Goal: Check status: Check status

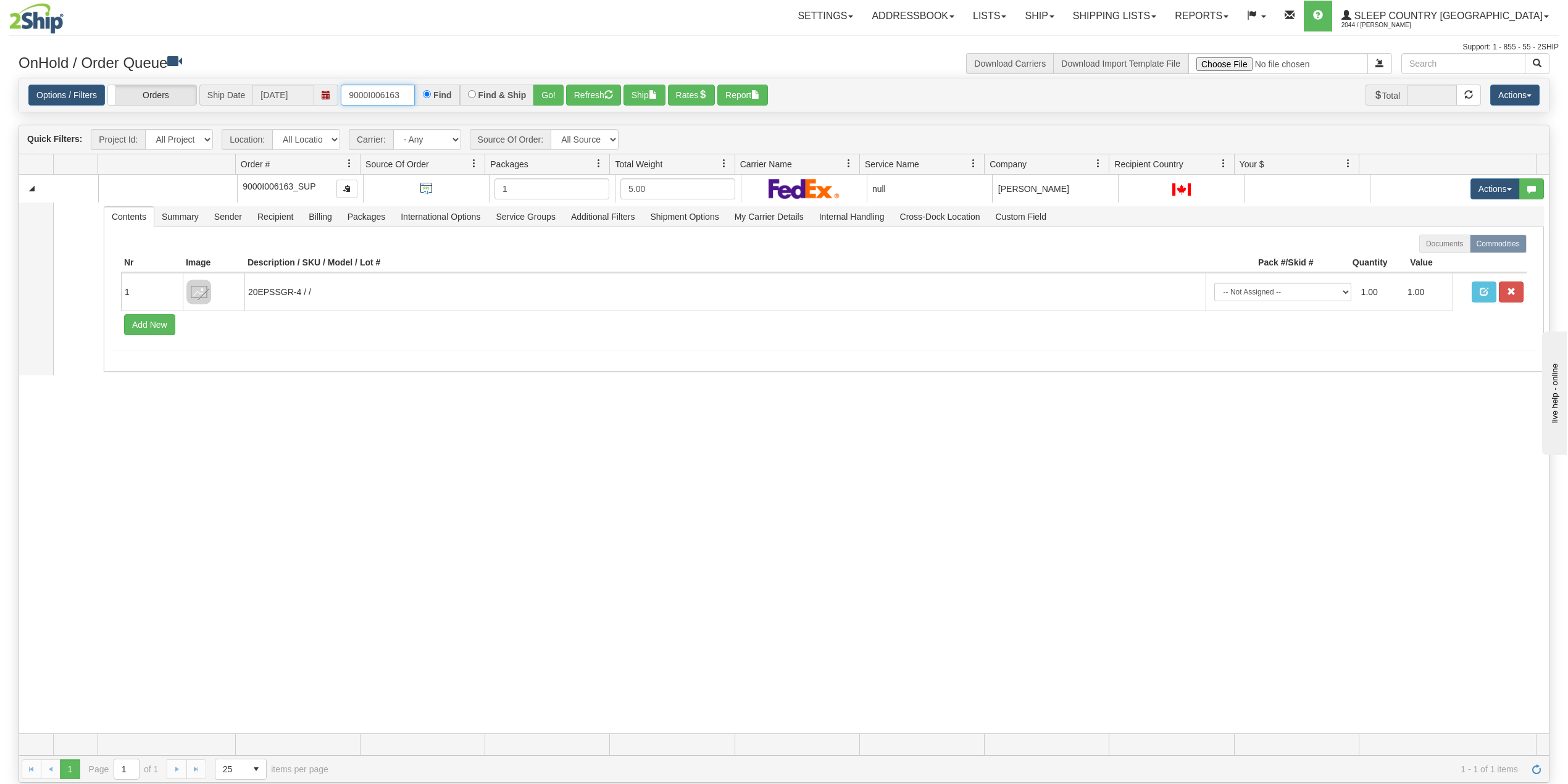
click at [388, 90] on input "9000I006163" at bounding box center [378, 95] width 74 height 21
paste input "5194"
type input "9000I005194"
click at [552, 91] on button "Go!" at bounding box center [548, 95] width 30 height 21
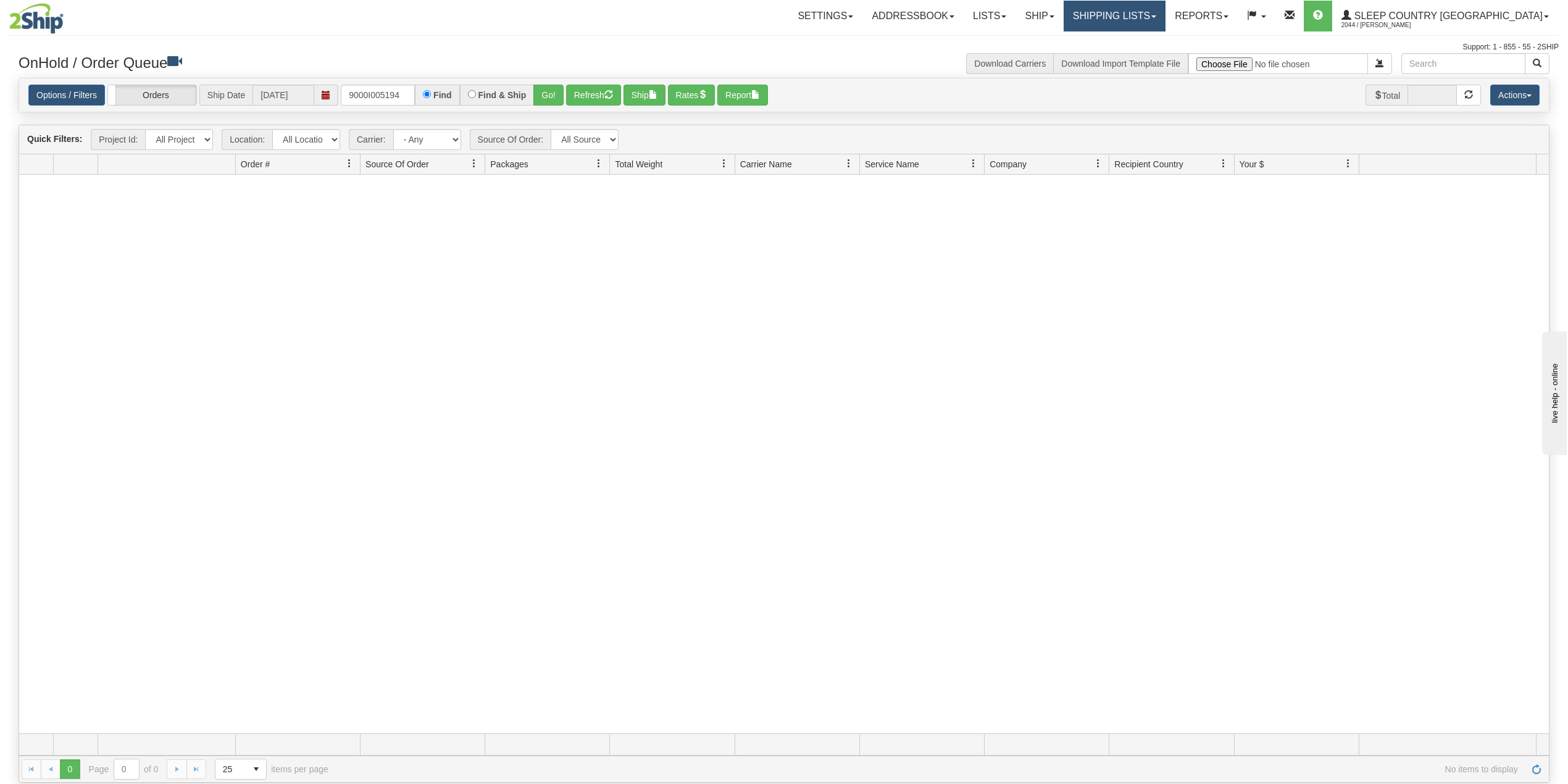
click at [1153, 3] on link "Shipping lists" at bounding box center [1114, 16] width 102 height 31
click at [1152, 48] on link "Current Shipments" at bounding box center [1104, 43] width 120 height 16
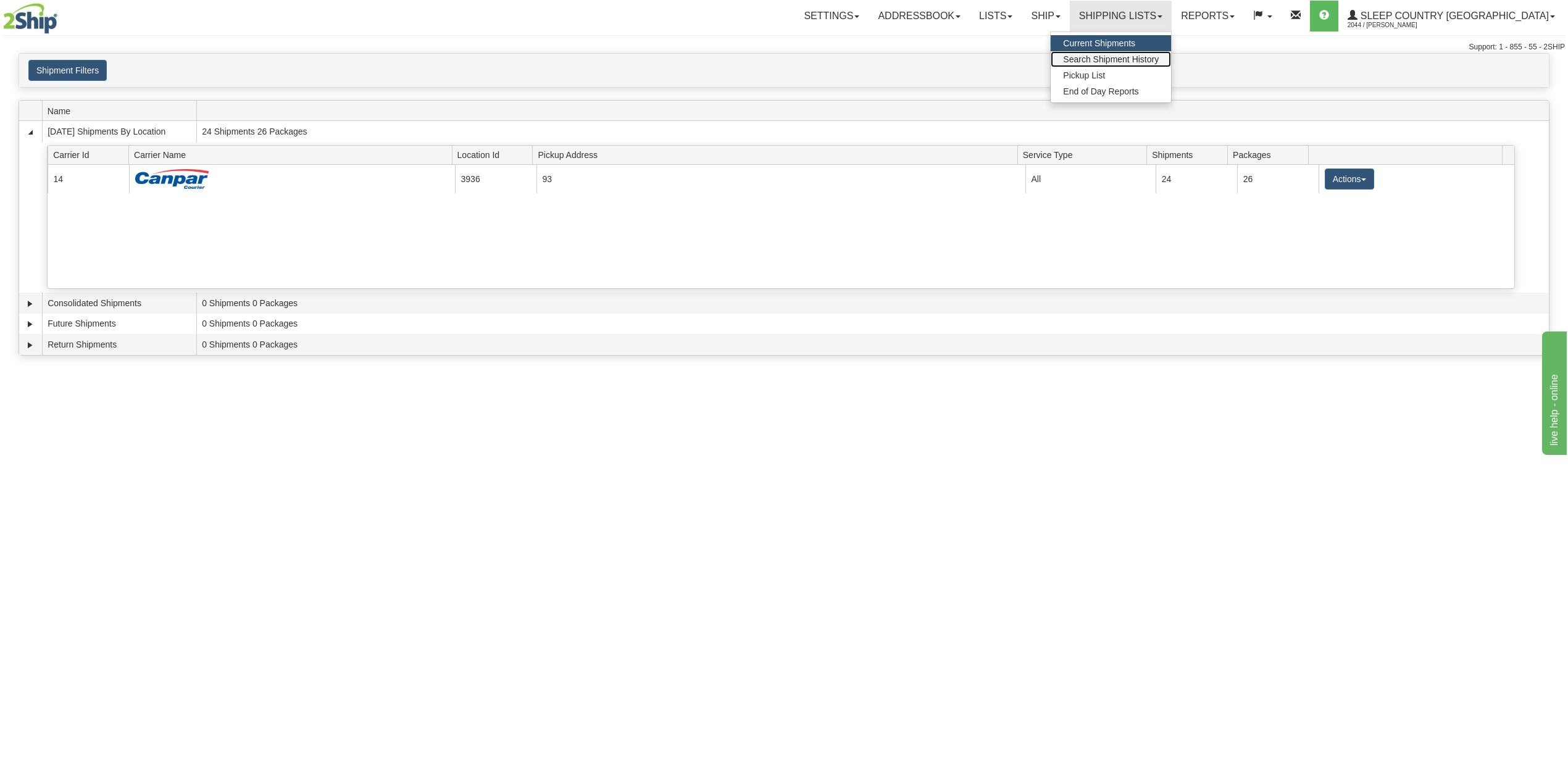
click at [1159, 56] on span "Search Shipment History" at bounding box center [1110, 59] width 95 height 10
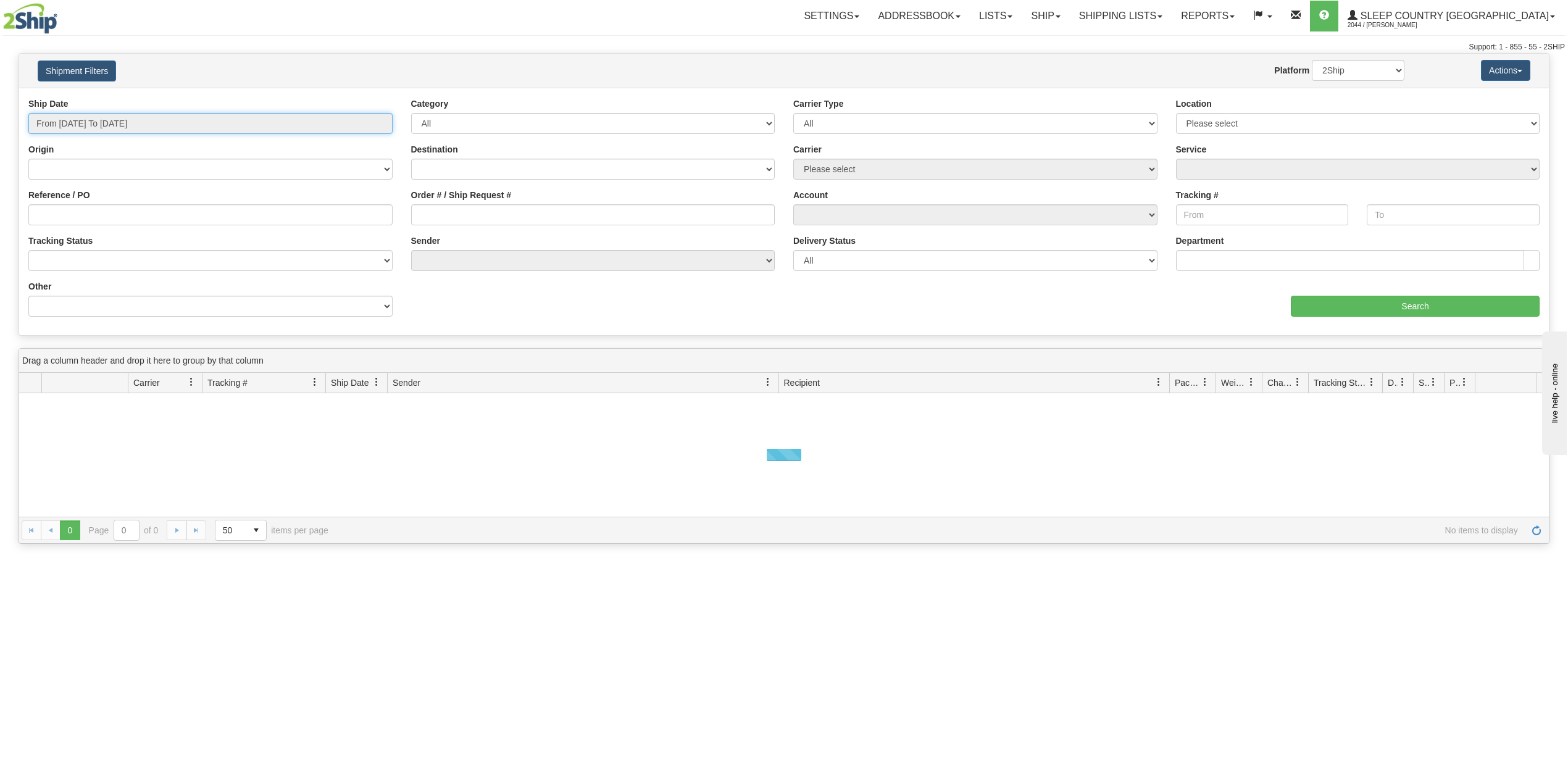
click at [99, 127] on input "From 08/24/2025 To 08/25/2025" at bounding box center [211, 123] width 364 height 21
click at [93, 214] on li "Last 30 Days" at bounding box center [83, 212] width 99 height 16
type input "From 07/27/2025 To 08/25/2025"
click at [101, 219] on input "Reference / PO" at bounding box center [211, 214] width 364 height 21
paste input "9000I005194"
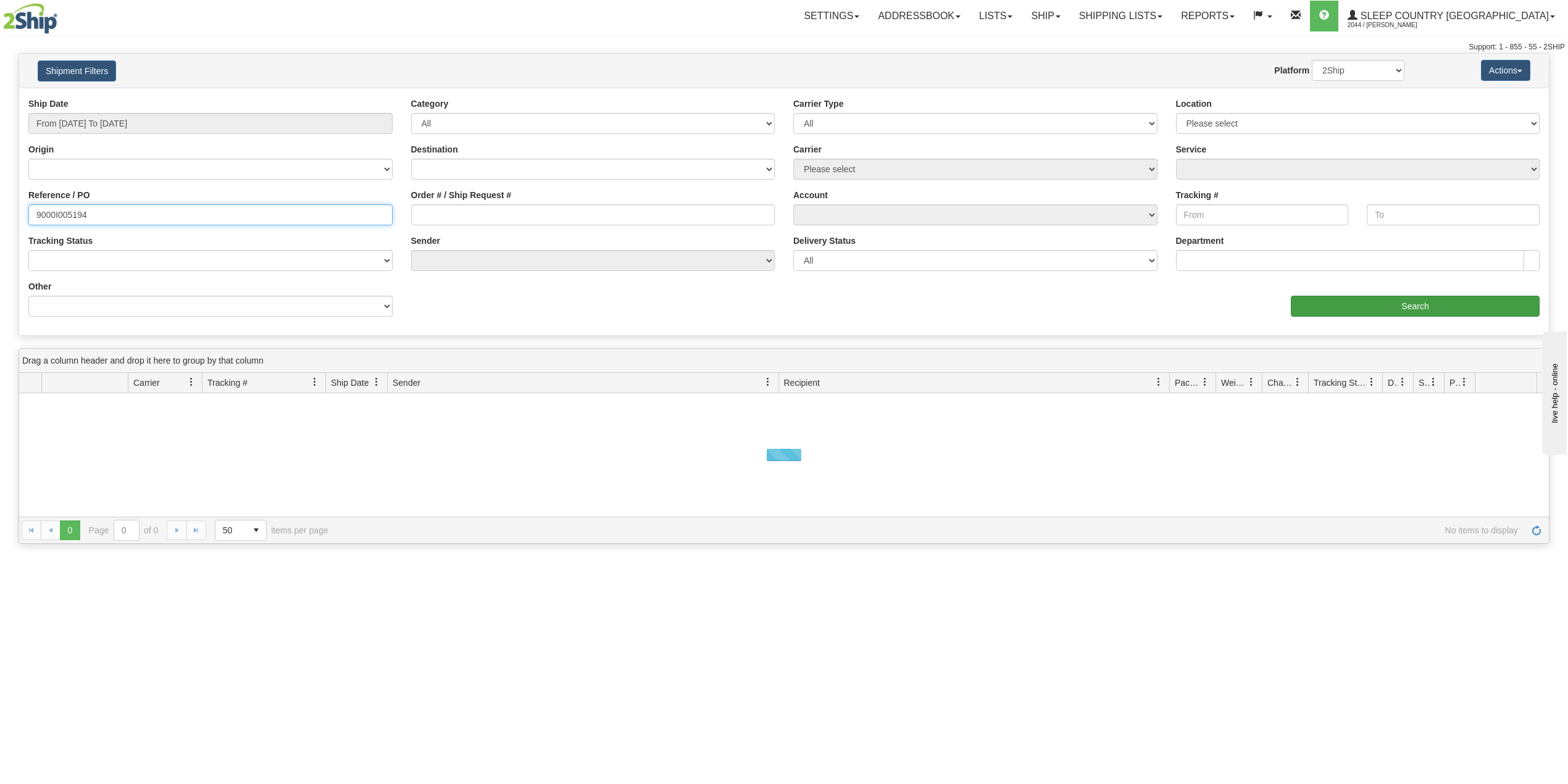
type input "9000I005194"
click at [1384, 307] on input "Search" at bounding box center [1414, 305] width 248 height 21
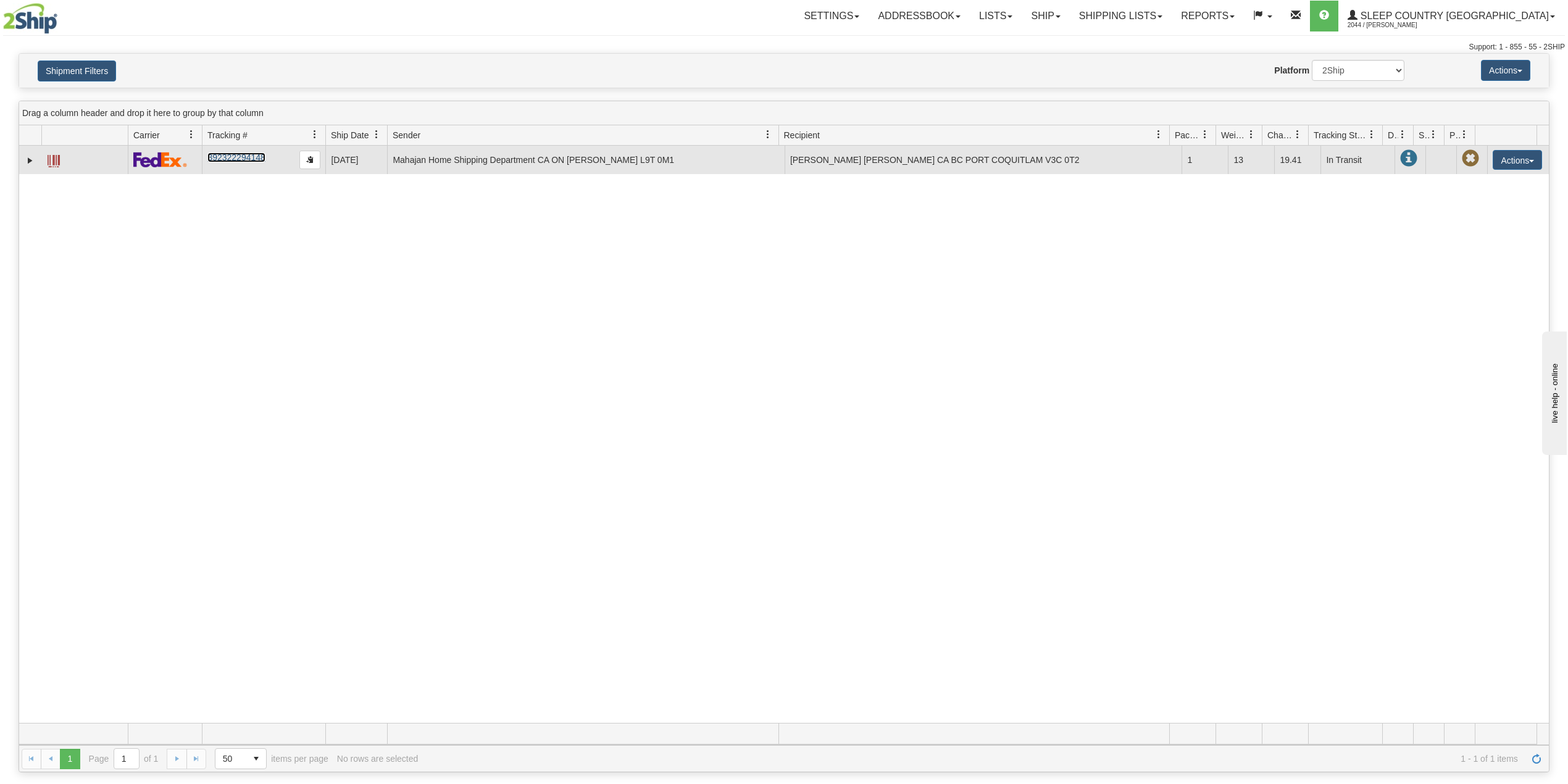
click at [241, 160] on link "392322294148" at bounding box center [236, 157] width 58 height 10
click at [221, 158] on link "392322294148" at bounding box center [236, 157] width 58 height 10
